Goal: Task Accomplishment & Management: Manage account settings

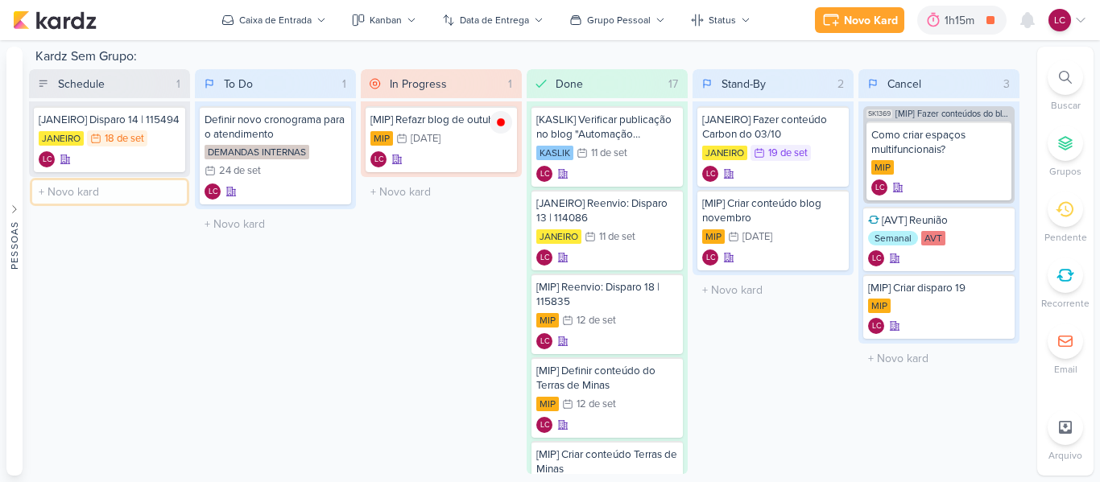
click at [105, 196] on input "text" at bounding box center [109, 191] width 155 height 23
type input "Lembrar [PERSON_NAME] para disparar o reenvio do AVT"
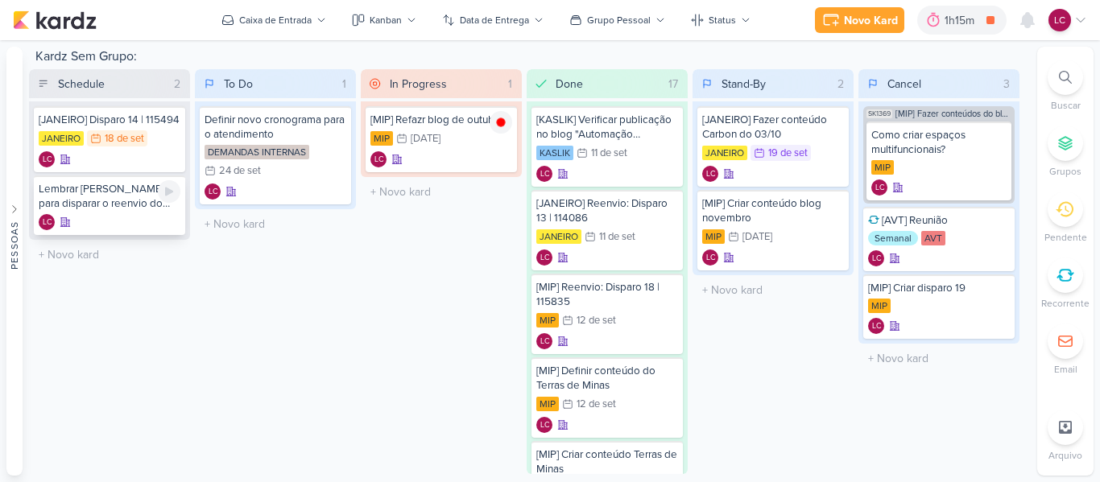
click at [125, 212] on div "Lembrar [PERSON_NAME] para disparar o reenvio do AVT LC" at bounding box center [109, 205] width 151 height 60
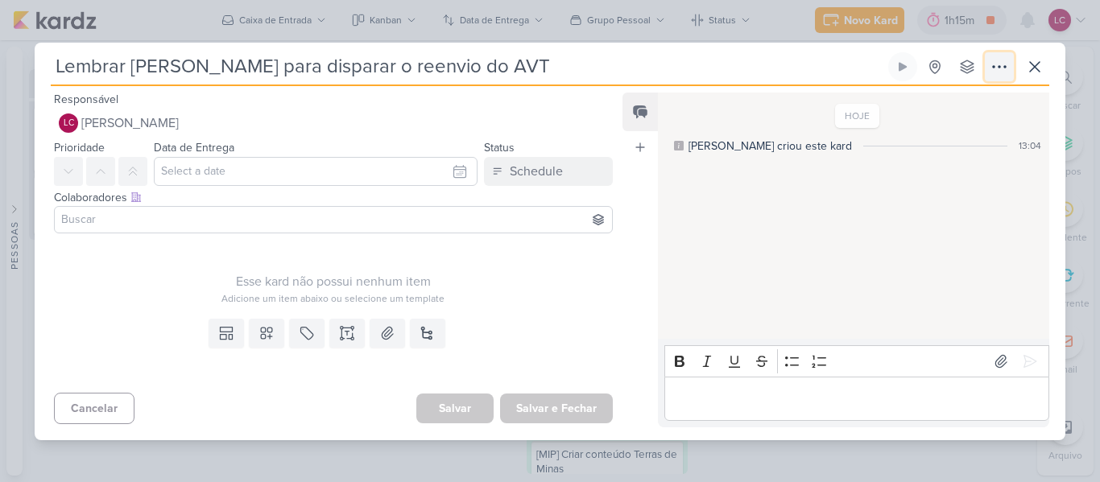
click at [1007, 67] on icon at bounding box center [998, 66] width 19 height 19
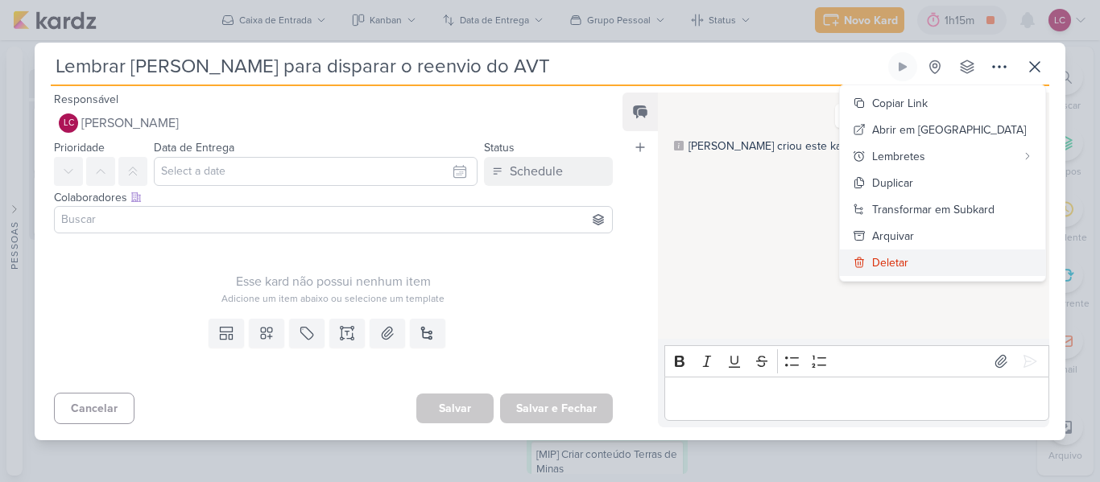
click at [908, 261] on div "Deletar" at bounding box center [890, 262] width 36 height 17
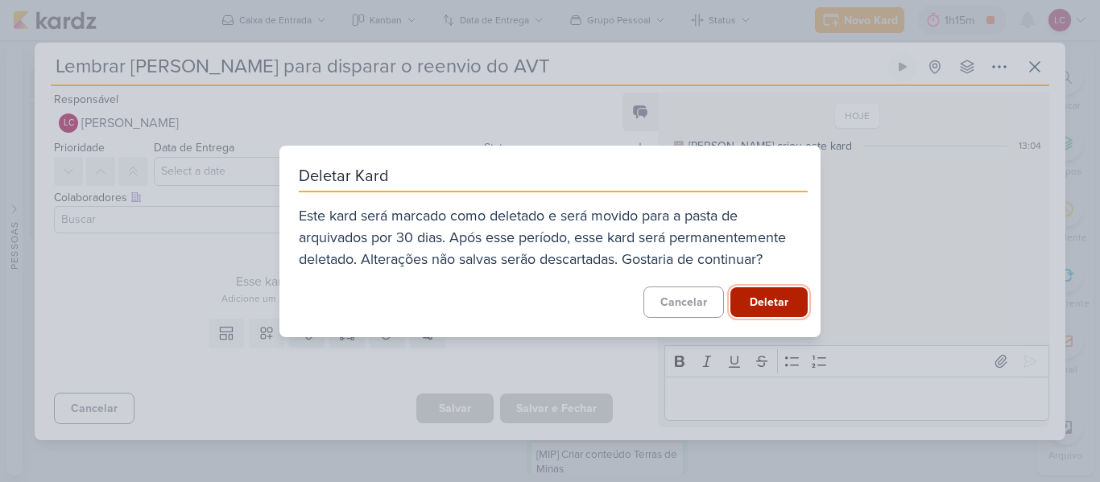
click at [771, 306] on button "Deletar" at bounding box center [768, 302] width 77 height 30
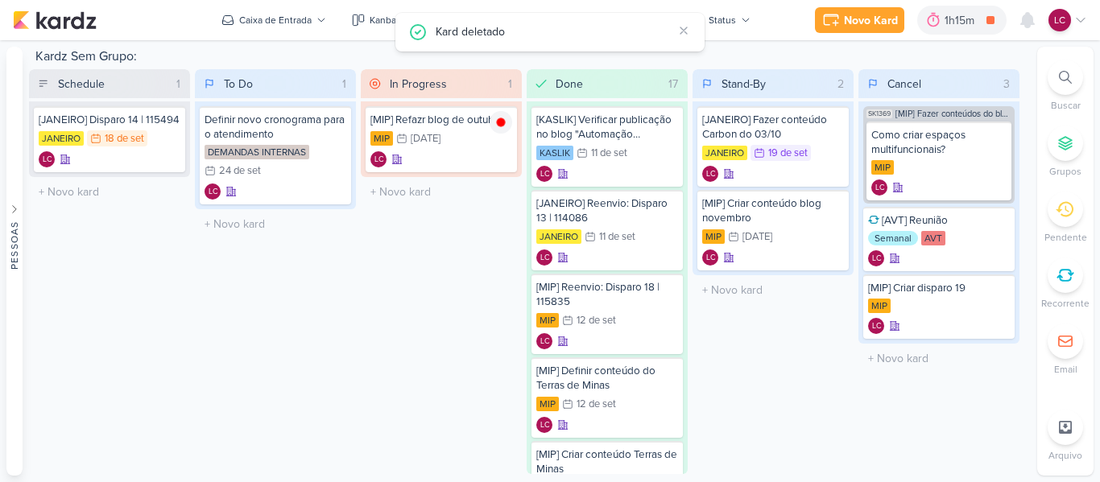
click at [1069, 275] on icon at bounding box center [1065, 275] width 18 height 18
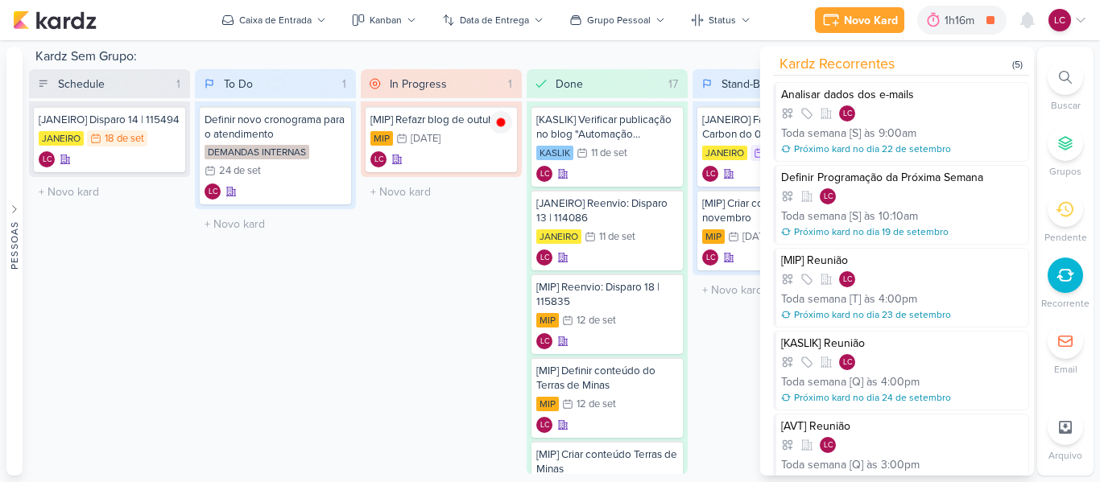
click at [283, 338] on div "To Do 1 Mover Para Esquerda Mover Para Direita [GEOGRAPHIC_DATA] Definir novo c…" at bounding box center [275, 271] width 161 height 405
